Goal: Navigation & Orientation: Find specific page/section

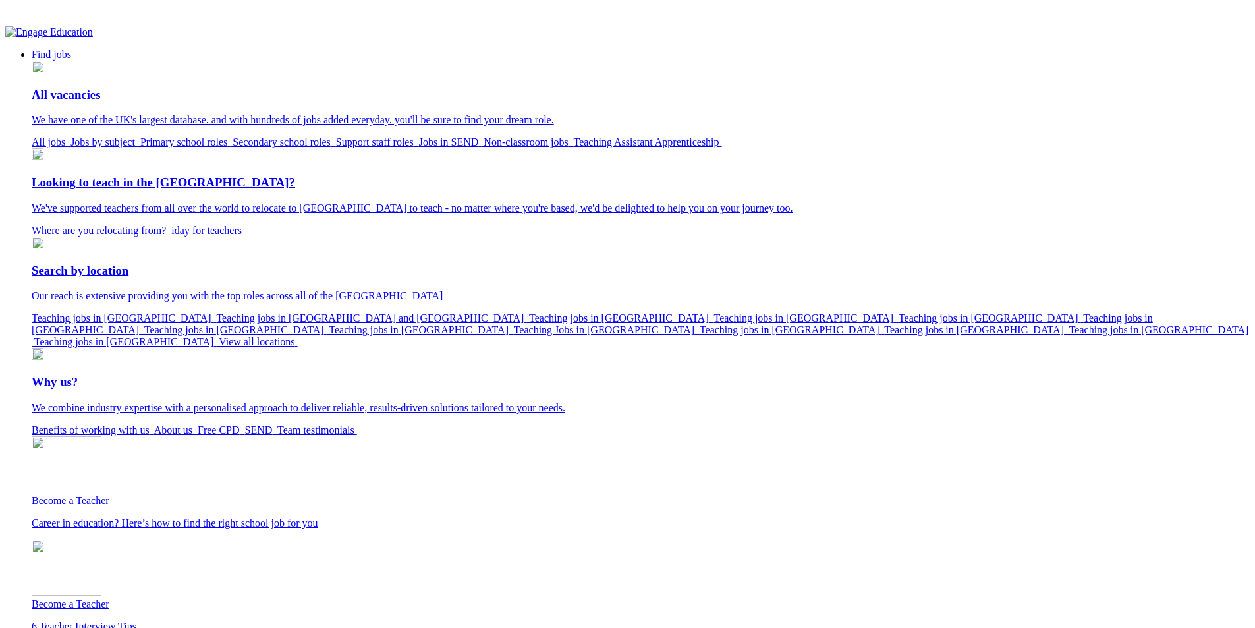
drag, startPoint x: 1077, startPoint y: 291, endPoint x: 1070, endPoint y: 284, distance: 10.7
